Goal: Answer question/provide support: Share knowledge or assist other users

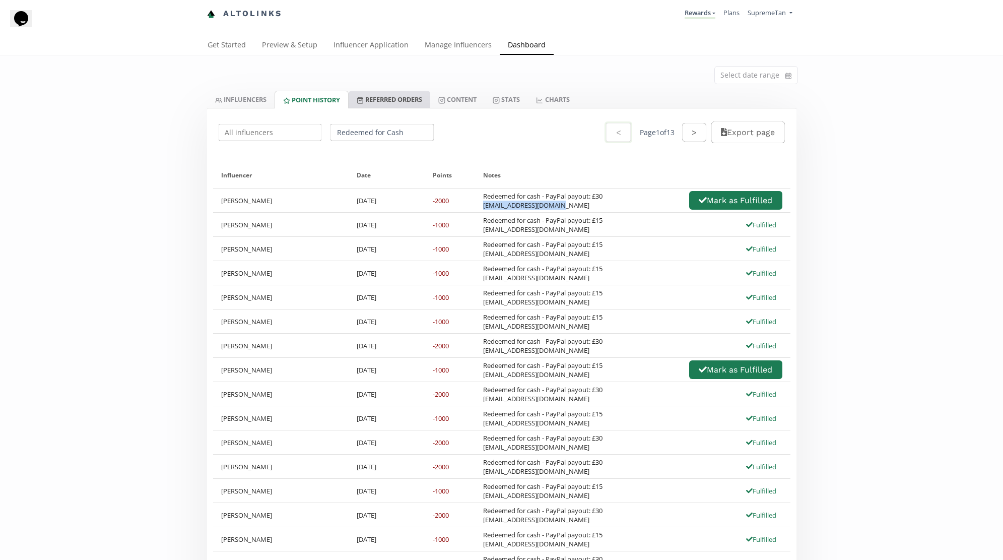
click at [385, 94] on link "Referred Orders" at bounding box center [390, 99] width 82 height 17
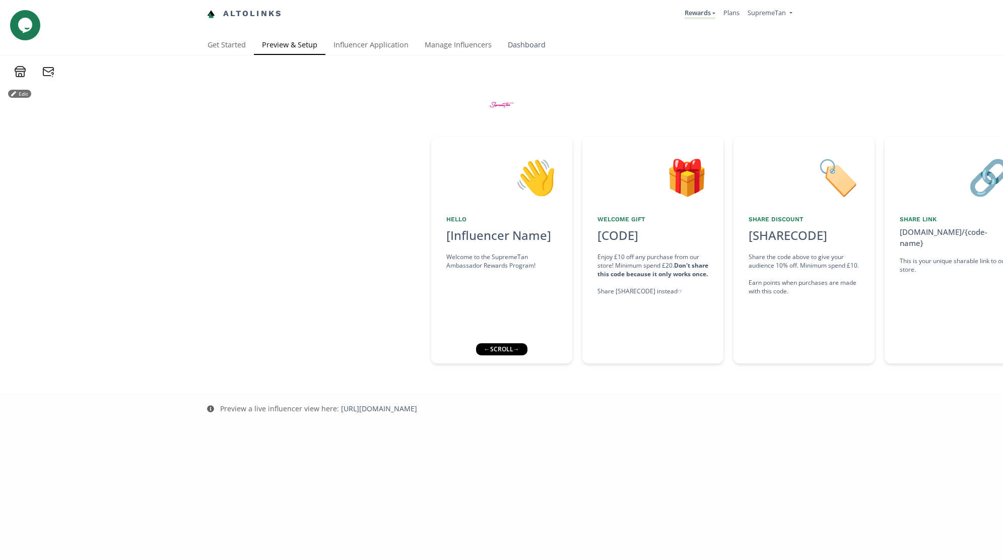
click at [521, 44] on link "Dashboard" at bounding box center [527, 46] width 54 height 20
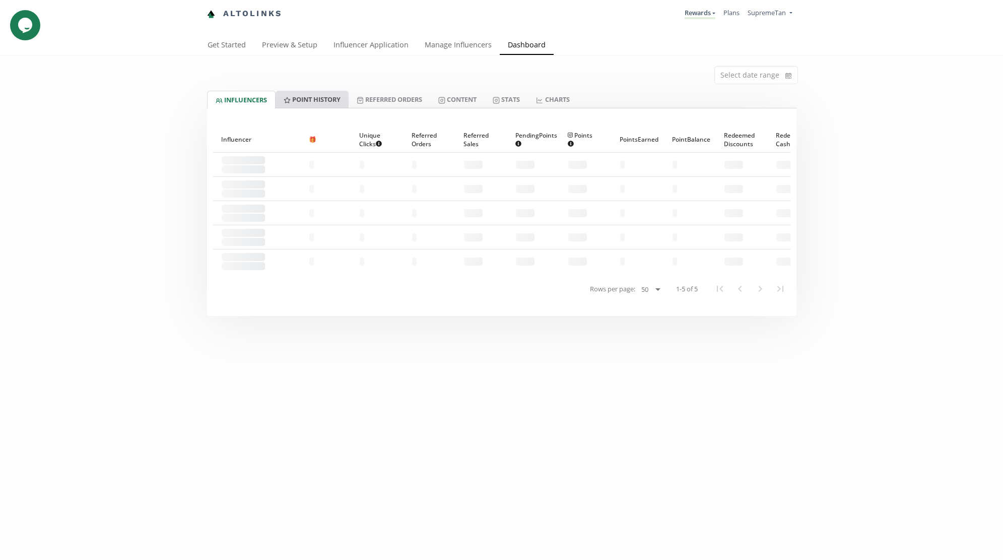
click at [321, 103] on link "Point HISTORY" at bounding box center [312, 99] width 73 height 17
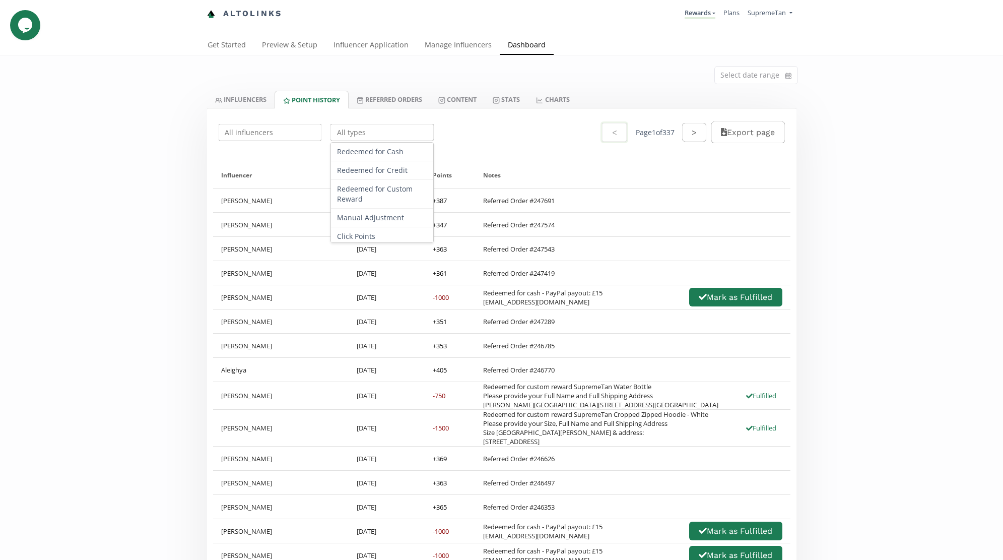
click at [376, 130] on input "text" at bounding box center [382, 132] width 106 height 20
click at [376, 156] on div "Redeemed for Cash" at bounding box center [382, 152] width 102 height 19
type input "Redeemed for Cash"
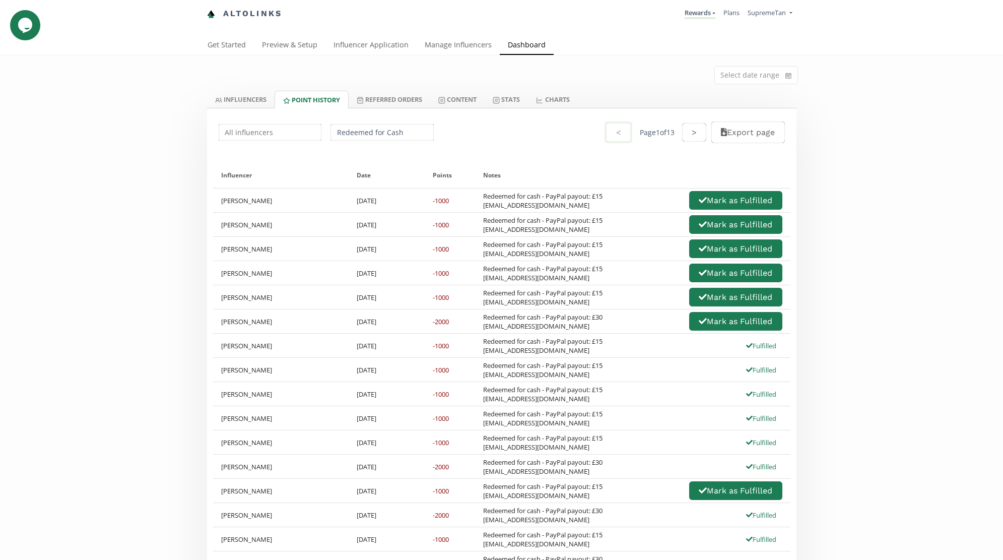
click at [527, 360] on div "Redeemed for cash - PayPal payout: £15 [EMAIL_ADDRESS][DOMAIN_NAME] Fulfilled" at bounding box center [632, 370] width 315 height 24
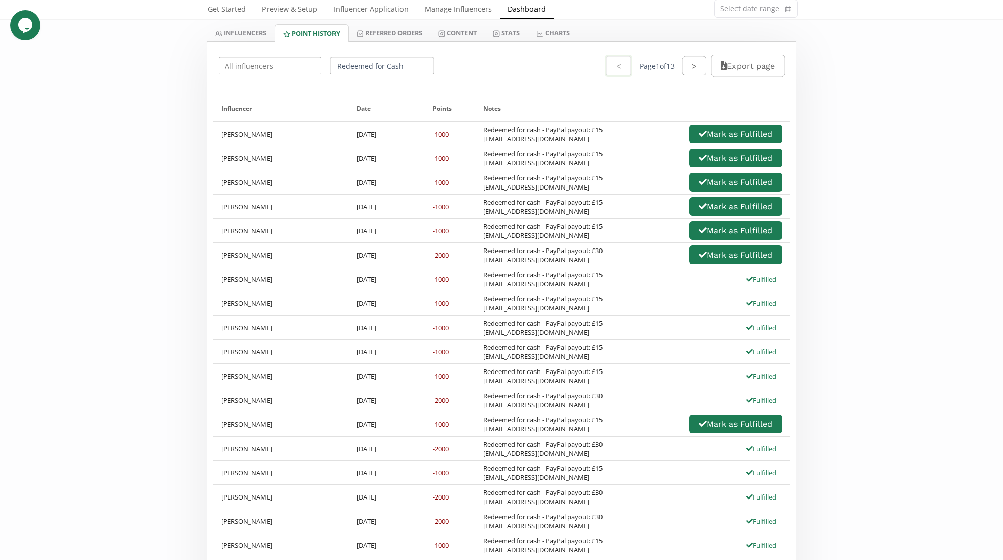
scroll to position [65, 0]
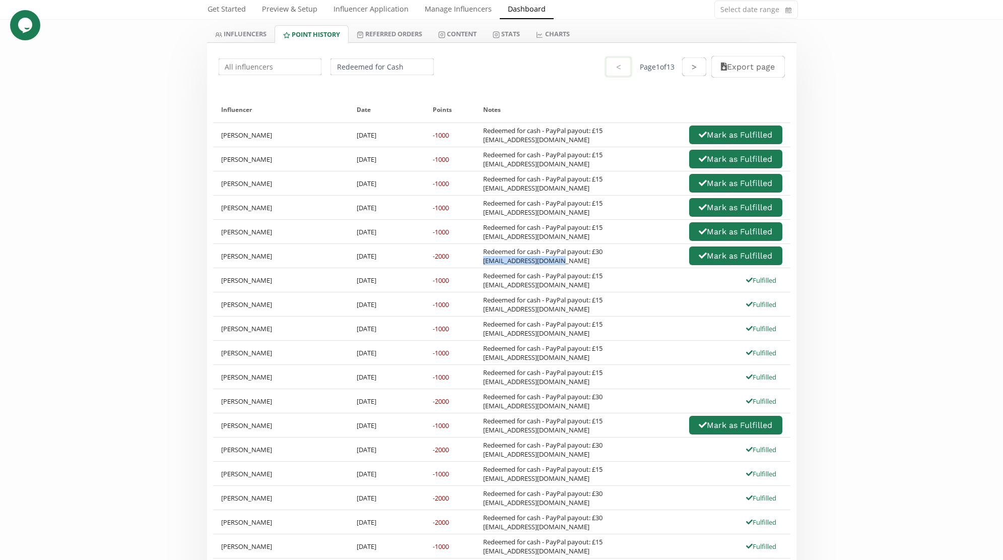
drag, startPoint x: 571, startPoint y: 259, endPoint x: 485, endPoint y: 262, distance: 86.2
click at [485, 262] on div "Redeemed for cash - PayPal payout: £30 [EMAIL_ADDRESS][DOMAIN_NAME]" at bounding box center [542, 256] width 119 height 18
copy div "[EMAIL_ADDRESS][DOMAIN_NAME]"
click at [250, 68] on input "text" at bounding box center [270, 67] width 106 height 20
click at [242, 88] on div "[PERSON_NAME]" at bounding box center [270, 86] width 102 height 19
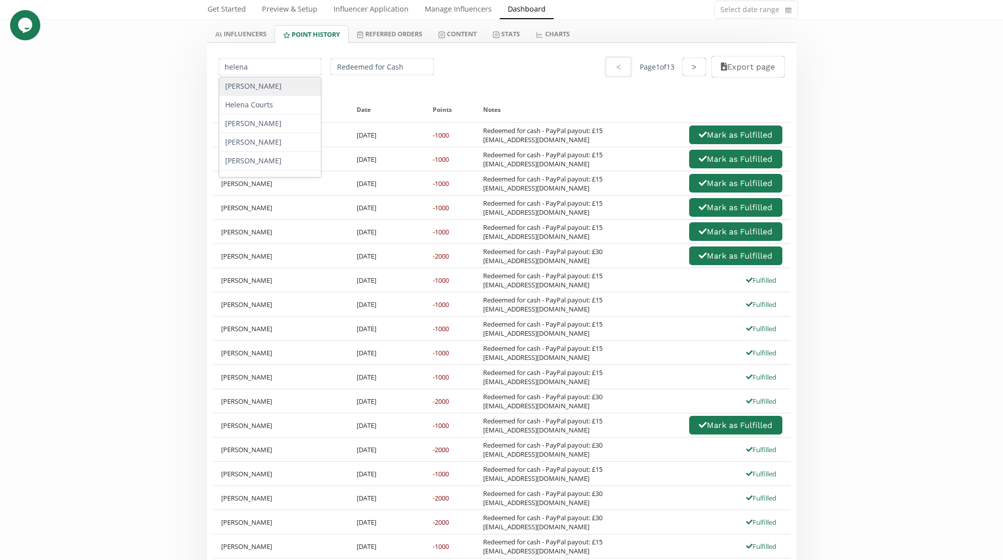
type input "[PERSON_NAME]"
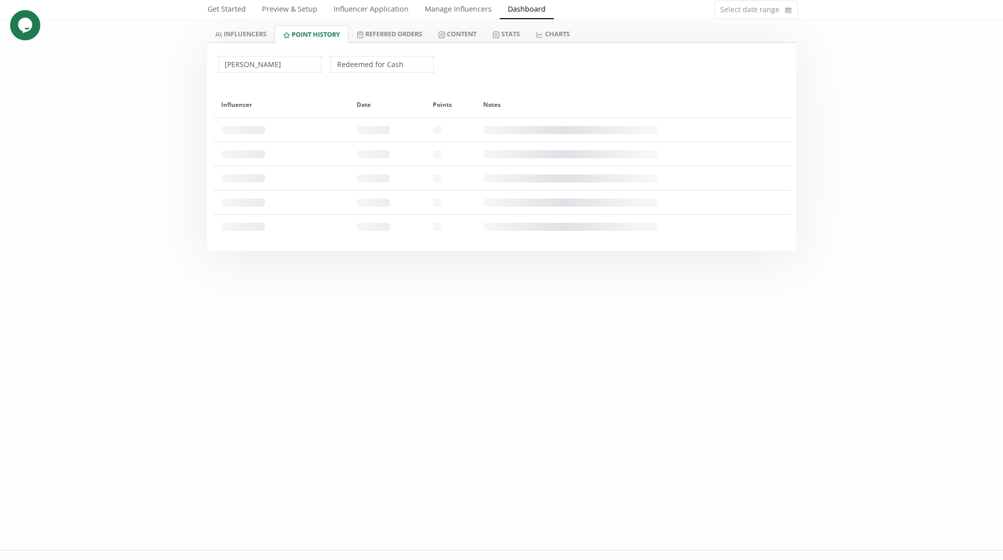
click at [389, 68] on input "Redeemed for Cash" at bounding box center [382, 64] width 106 height 20
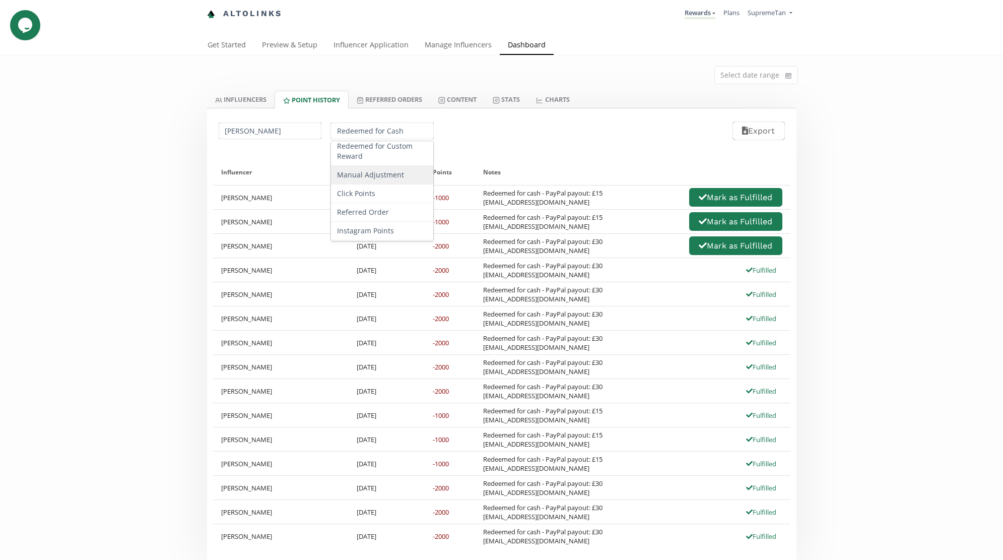
scroll to position [58, 0]
click at [367, 197] on div "Referred Order" at bounding box center [382, 195] width 102 height 19
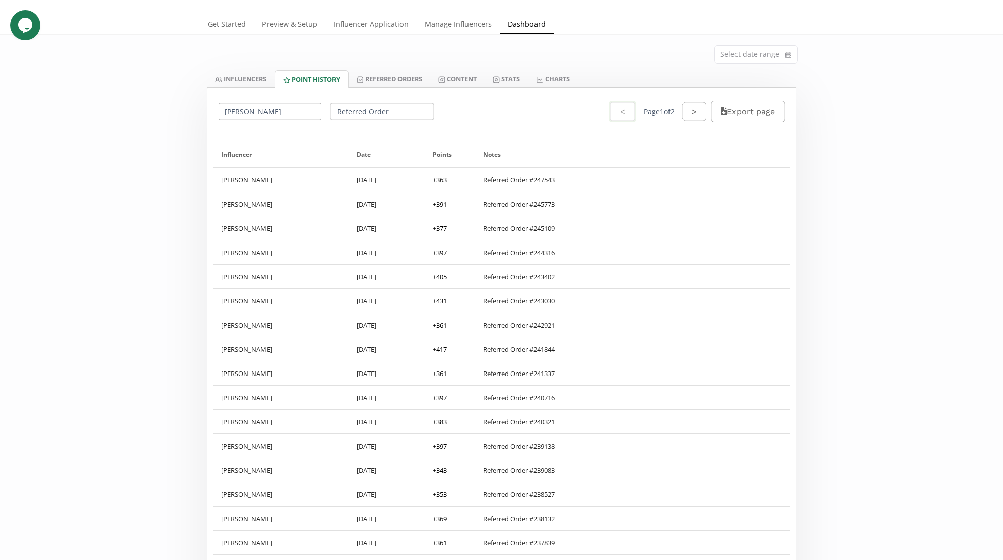
scroll to position [0, 0]
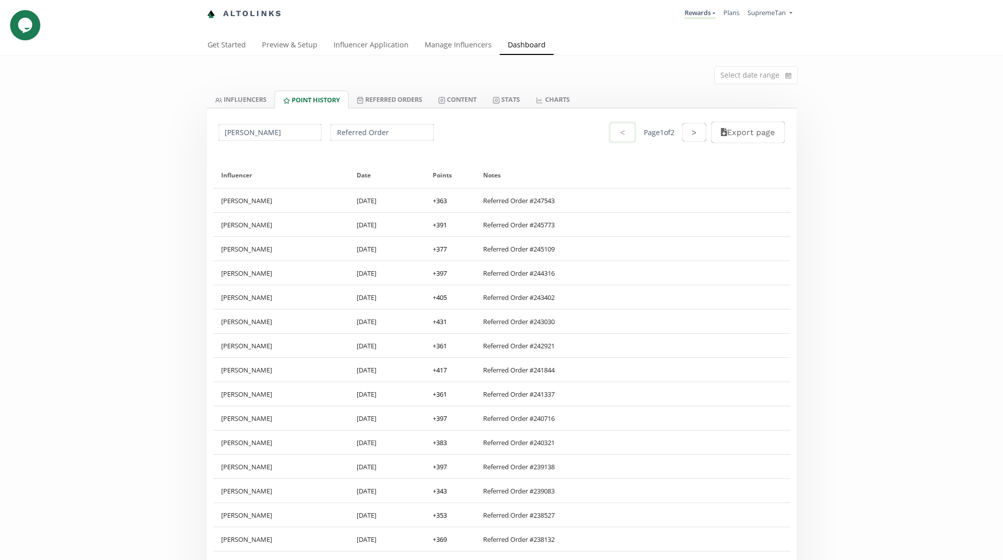
click at [359, 142] on div "[PERSON_NAME] Referred Order < Page 1 of 2 > Export page" at bounding box center [501, 132] width 589 height 48
click at [358, 133] on input "Referred Order" at bounding box center [382, 132] width 106 height 20
drag, startPoint x: 353, startPoint y: 157, endPoint x: 321, endPoint y: 151, distance: 32.8
click at [353, 157] on div "Redeemed for Cash" at bounding box center [382, 152] width 102 height 19
type input "Redeemed for Cash"
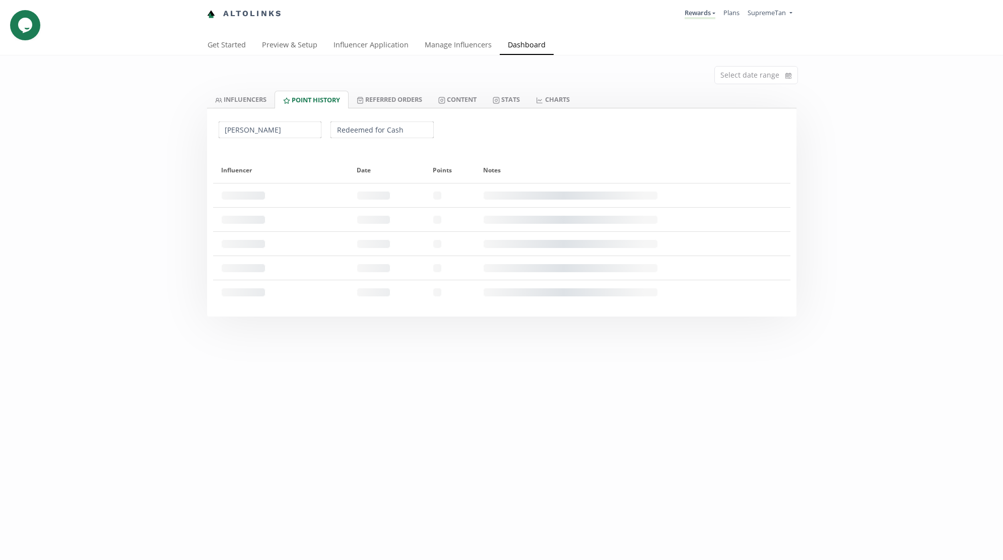
click at [258, 129] on input "[PERSON_NAME]" at bounding box center [270, 130] width 106 height 20
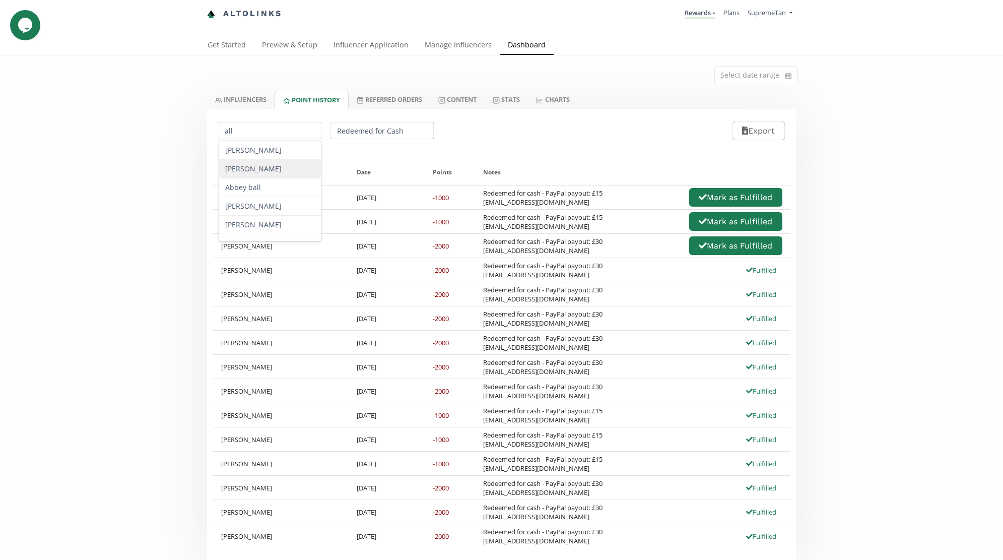
type input "all"
click at [126, 159] on div "Select date range INFLUENCERS Point HISTORY Referred Orders Content Stats CHART…" at bounding box center [501, 307] width 1003 height 505
click at [240, 105] on link "INFLUENCERS" at bounding box center [241, 99] width 68 height 17
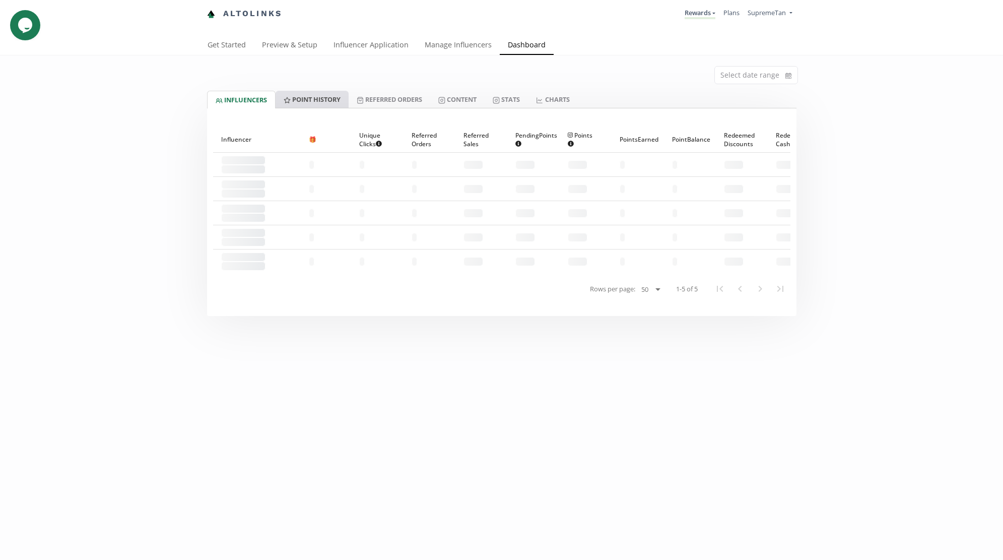
click at [308, 102] on link "Point HISTORY" at bounding box center [312, 99] width 73 height 17
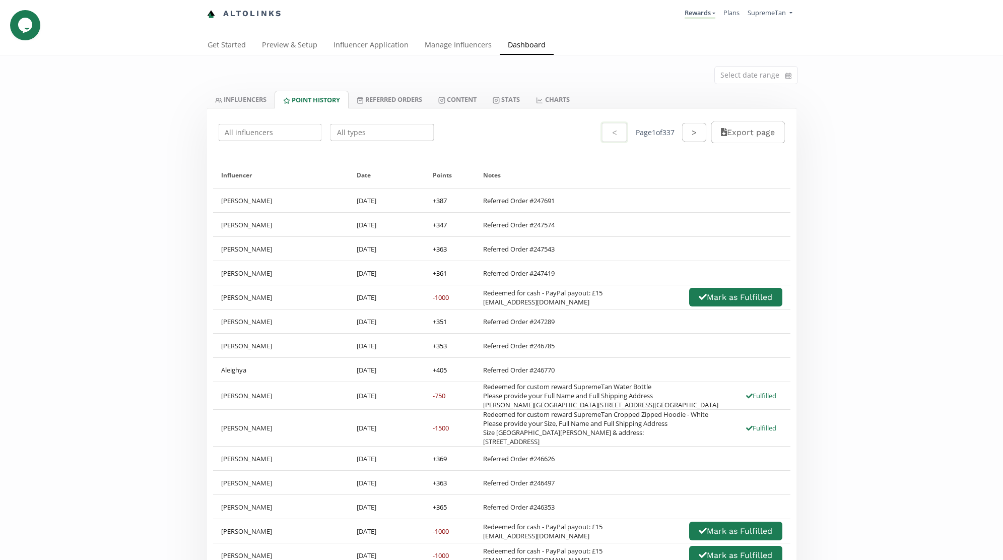
click at [368, 132] on input "text" at bounding box center [382, 132] width 106 height 20
click at [370, 156] on div "Redeemed for Cash" at bounding box center [382, 152] width 102 height 19
type input "Redeemed for Cash"
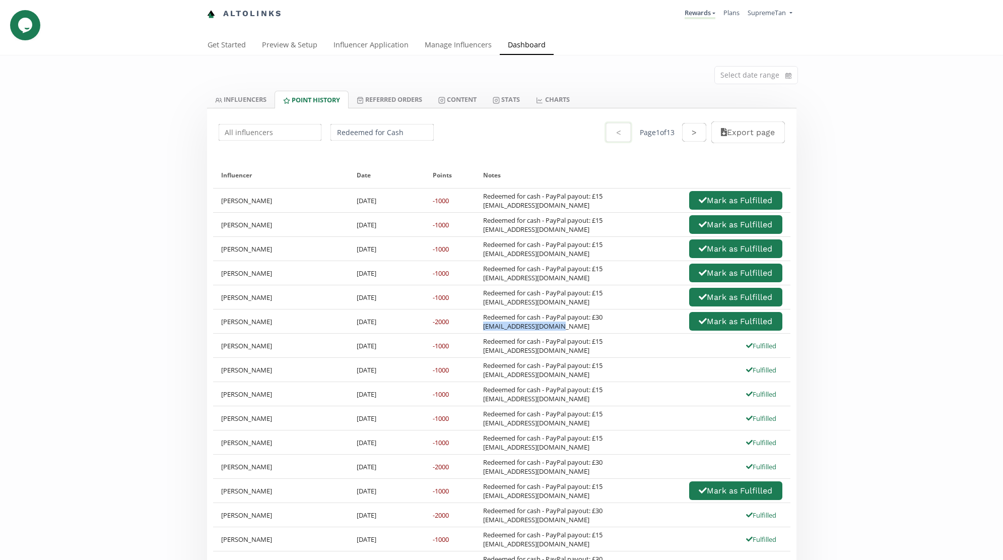
drag, startPoint x: 572, startPoint y: 327, endPoint x: 484, endPoint y: 329, distance: 88.2
click at [484, 329] on div "Redeemed for cash - PayPal payout: £30 [EMAIL_ADDRESS][DOMAIN_NAME]" at bounding box center [542, 321] width 119 height 18
copy div "[EMAIL_ADDRESS][DOMAIN_NAME]"
click at [619, 310] on div "Redeemed for cash - PayPal payout: £30 [EMAIL_ADDRESS][DOMAIN_NAME] [PERSON_NAM…" at bounding box center [632, 321] width 315 height 24
click at [708, 324] on button "Mark as Fulfilled" at bounding box center [736, 321] width 96 height 22
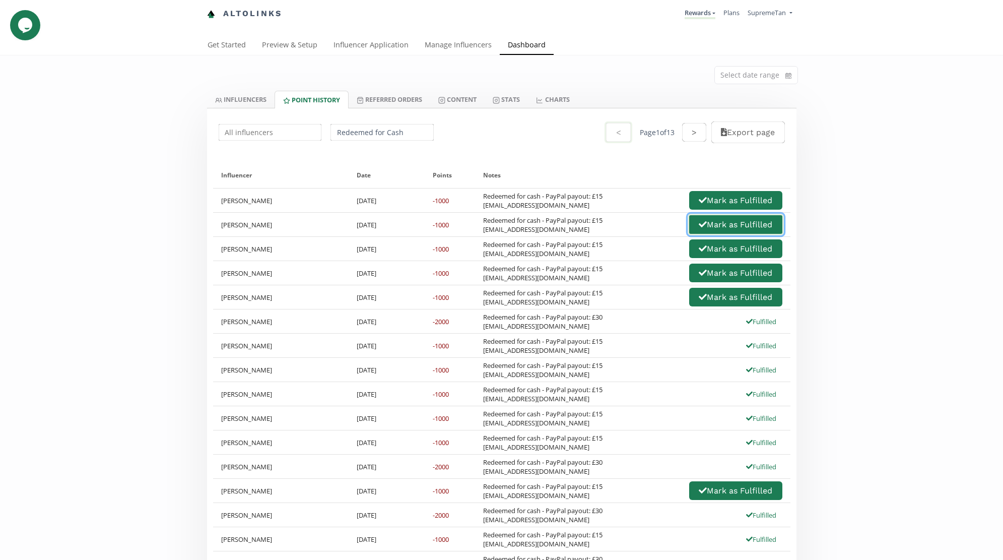
click at [708, 223] on button "Mark as Fulfilled" at bounding box center [736, 225] width 96 height 22
click at [633, 279] on div "Redeemed for cash - PayPal payout: £15 [EMAIL_ADDRESS][DOMAIN_NAME] [PERSON_NAM…" at bounding box center [632, 273] width 299 height 22
drag, startPoint x: 574, startPoint y: 304, endPoint x: 451, endPoint y: 304, distance: 122.9
click at [451, 304] on div "[PERSON_NAME] [DATE] -1000 Redeemed for cash - PayPal payout: £15 [EMAIL_ADDRES…" at bounding box center [501, 297] width 577 height 24
click at [460, 306] on div "-1000" at bounding box center [450, 297] width 50 height 24
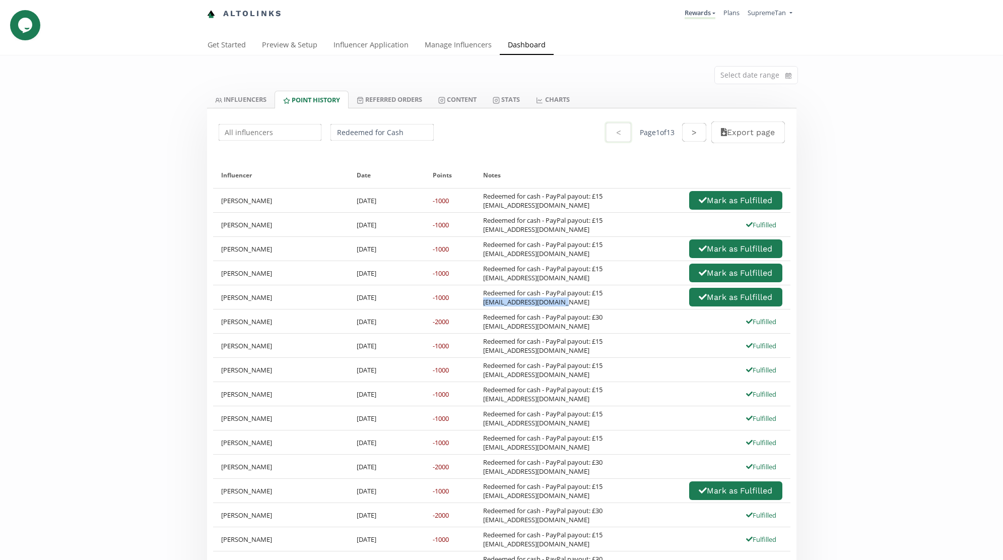
drag, startPoint x: 570, startPoint y: 306, endPoint x: 483, endPoint y: 302, distance: 87.8
click at [483, 302] on div "Redeemed for cash - PayPal payout: £15 [EMAIL_ADDRESS][DOMAIN_NAME]" at bounding box center [542, 297] width 119 height 18
copy div "[EMAIL_ADDRESS][DOMAIN_NAME]"
click at [589, 296] on div "Redeemed for cash - PayPal payout: £15 [EMAIL_ADDRESS][DOMAIN_NAME]" at bounding box center [542, 297] width 119 height 18
click at [691, 297] on button "Mark as Fulfilled" at bounding box center [736, 297] width 96 height 22
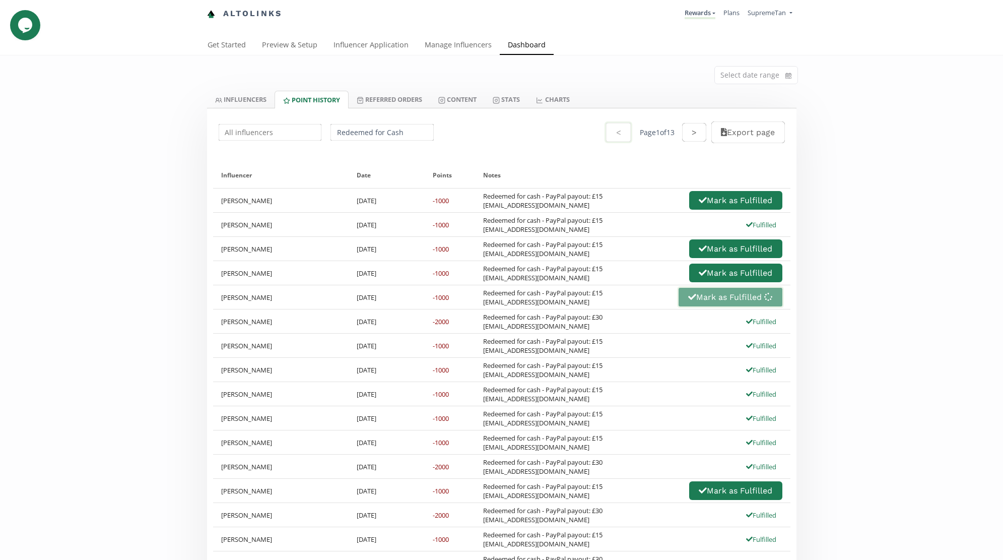
click at [600, 296] on div "Redeemed for cash - PayPal payout: £15 [EMAIL_ADDRESS][DOMAIN_NAME]" at bounding box center [542, 297] width 119 height 18
drag, startPoint x: 582, startPoint y: 282, endPoint x: 480, endPoint y: 279, distance: 102.8
click at [480, 279] on div "Redeemed for cash - PayPal payout: £15 [EMAIL_ADDRESS][DOMAIN_NAME] [PERSON_NAM…" at bounding box center [632, 273] width 315 height 24
copy div "[EMAIL_ADDRESS][DOMAIN_NAME]"
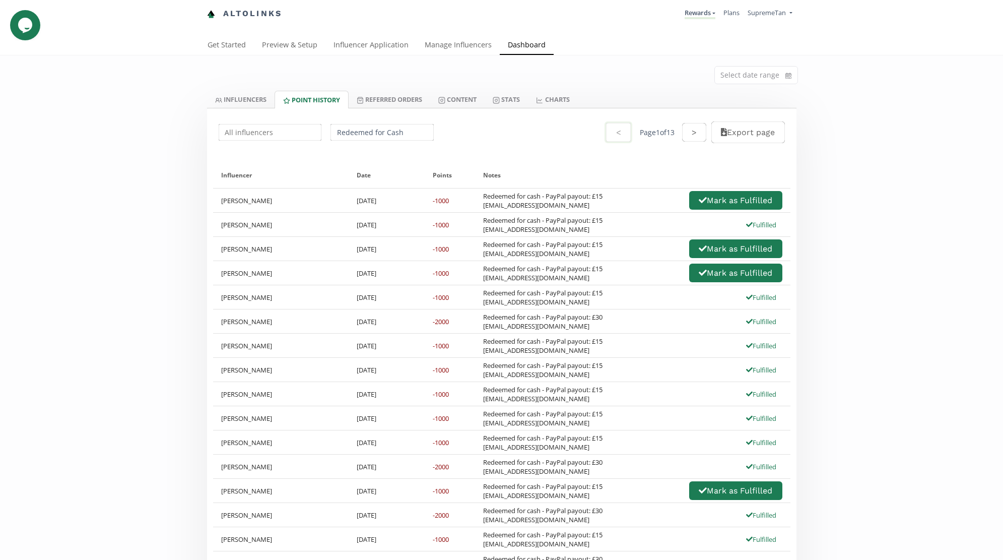
click at [635, 258] on div "Redeemed for cash - PayPal payout: £15 [EMAIL_ADDRESS][DOMAIN_NAME] [PERSON_NAM…" at bounding box center [632, 249] width 299 height 22
click at [725, 277] on button "Mark as Fulfilled" at bounding box center [736, 273] width 96 height 22
click at [624, 267] on div "Redeemed for cash - PayPal payout: £15 [EMAIL_ADDRESS][DOMAIN_NAME] [PERSON_NAM…" at bounding box center [632, 273] width 299 height 22
drag, startPoint x: 591, startPoint y: 257, endPoint x: 483, endPoint y: 253, distance: 108.9
click at [483, 253] on div "Redeemed for cash - PayPal payout: £15 [EMAIL_ADDRESS][DOMAIN_NAME]" at bounding box center [542, 249] width 119 height 18
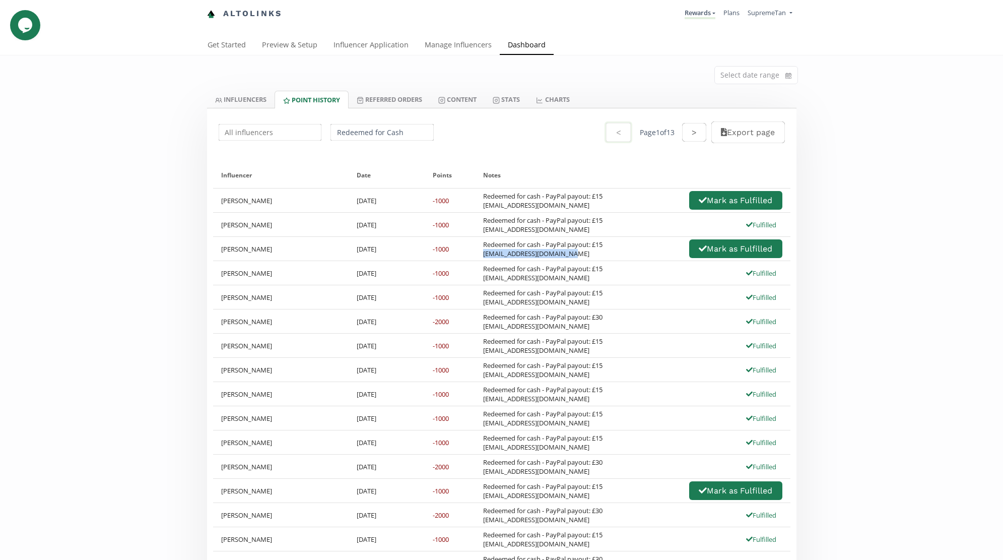
copy div "[EMAIL_ADDRESS][DOMAIN_NAME]"
click at [616, 270] on div "Redeemed for cash - PayPal payout: £15 [EMAIL_ADDRESS][DOMAIN_NAME] Fulfilled" at bounding box center [632, 273] width 299 height 18
click at [701, 253] on button "Mark as Fulfilled" at bounding box center [736, 249] width 96 height 22
click at [617, 233] on div "Redeemed for cash - PayPal payout: £15 [EMAIL_ADDRESS][DOMAIN_NAME] Fulfilled" at bounding box center [632, 225] width 299 height 18
drag, startPoint x: 581, startPoint y: 206, endPoint x: 484, endPoint y: 207, distance: 97.7
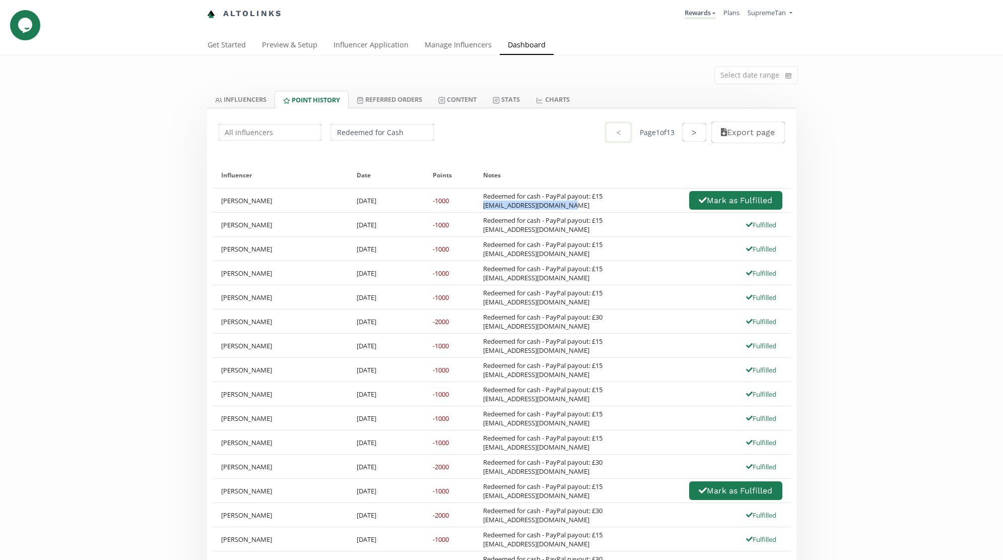
click at [484, 207] on div "Redeemed for cash - PayPal payout: £15 [EMAIL_ADDRESS][DOMAIN_NAME]" at bounding box center [542, 200] width 119 height 18
copy div "[EMAIL_ADDRESS][DOMAIN_NAME]"
drag, startPoint x: 562, startPoint y: 327, endPoint x: 599, endPoint y: 442, distance: 120.6
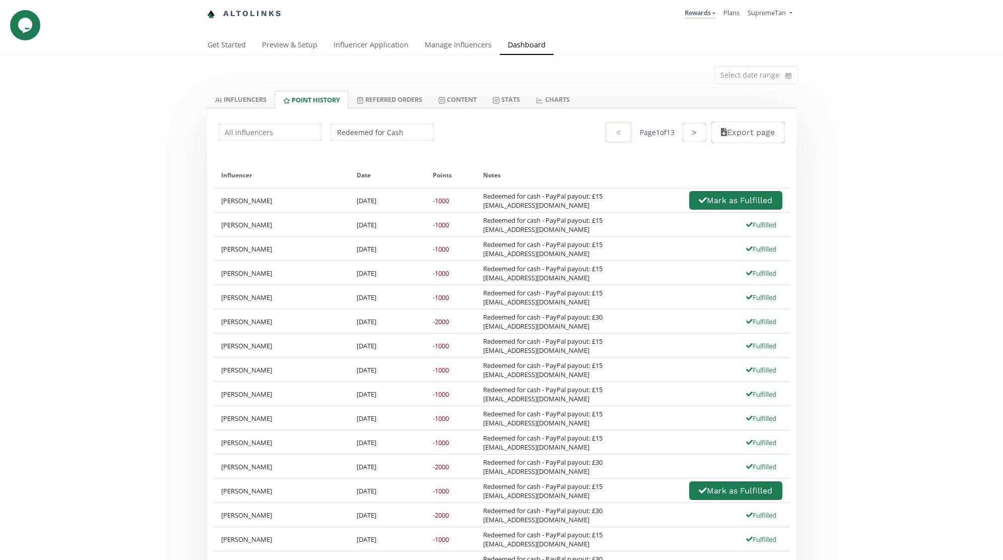
click at [562, 328] on div "Redeemed for cash - PayPal payout: £30 [EMAIL_ADDRESS][DOMAIN_NAME]" at bounding box center [542, 321] width 119 height 18
drag, startPoint x: 556, startPoint y: 498, endPoint x: 483, endPoint y: 496, distance: 73.1
click at [483, 496] on div "Redeemed for cash - PayPal payout: £15 [EMAIL_ADDRESS][DOMAIN_NAME]" at bounding box center [542, 491] width 119 height 18
copy div "[EMAIL_ADDRESS][DOMAIN_NAME]"
click at [375, 99] on link "Referred Orders" at bounding box center [390, 99] width 82 height 17
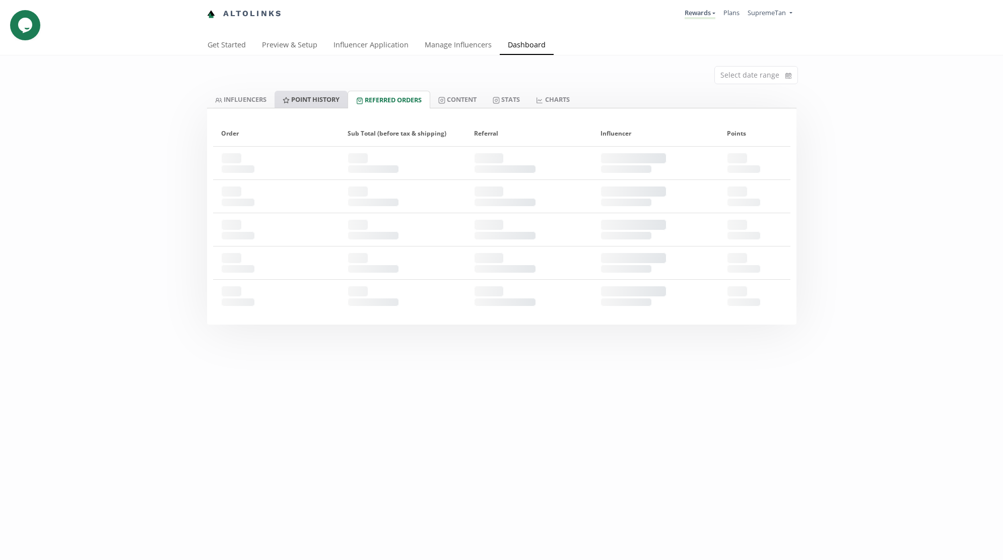
click at [323, 95] on link "Point HISTORY" at bounding box center [311, 99] width 73 height 17
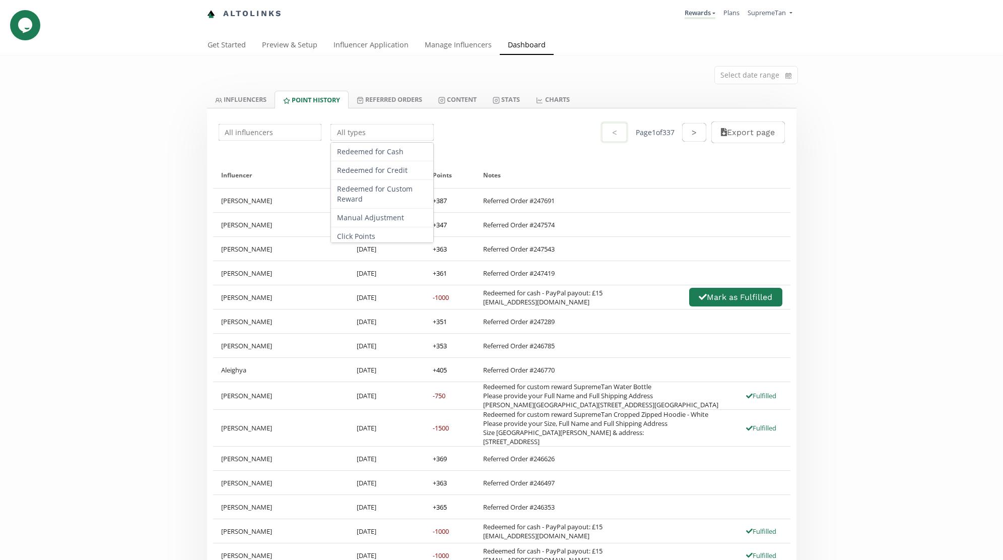
click at [372, 129] on input "text" at bounding box center [382, 132] width 106 height 20
click at [376, 156] on div "Redeemed for Cash" at bounding box center [382, 152] width 102 height 19
type input "Redeemed for Cash"
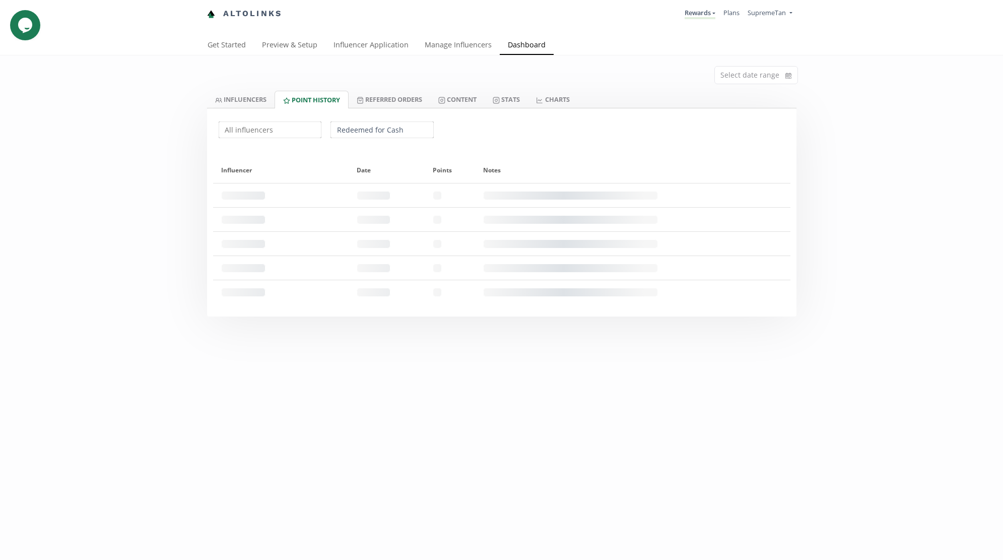
click at [179, 224] on div "Select date range INFLUENCERS Point HISTORY Referred Orders Content Stats CHART…" at bounding box center [501, 185] width 1003 height 261
